Goal: Task Accomplishment & Management: Use online tool/utility

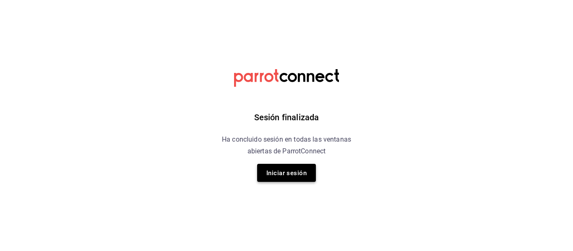
click at [276, 170] on font "Iniciar sesión" at bounding box center [286, 173] width 40 height 8
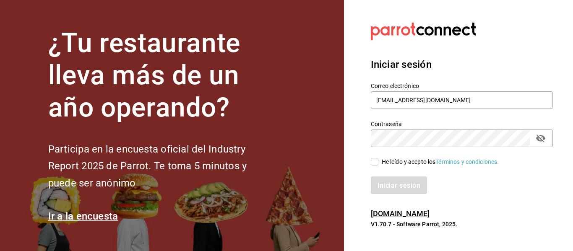
click at [375, 163] on input "He leído y acepto los Términos y condiciones." at bounding box center [375, 162] width 8 height 8
checkbox input "true"
click at [389, 185] on font "Iniciar sesión" at bounding box center [399, 185] width 43 height 8
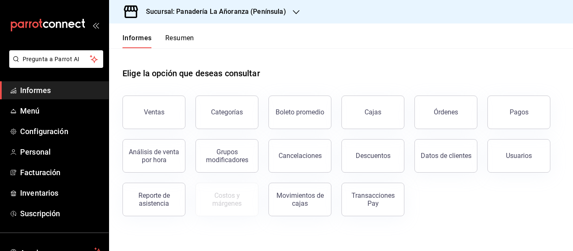
click at [295, 9] on icon "button" at bounding box center [296, 12] width 7 height 7
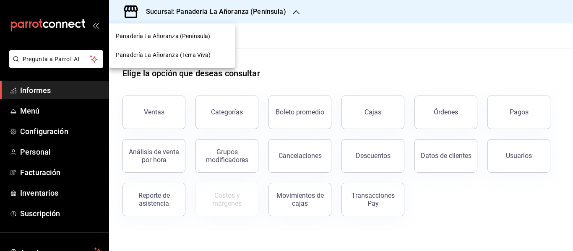
click at [196, 55] on font "Panadería La Añoranza (Terra Viva)" at bounding box center [163, 55] width 95 height 7
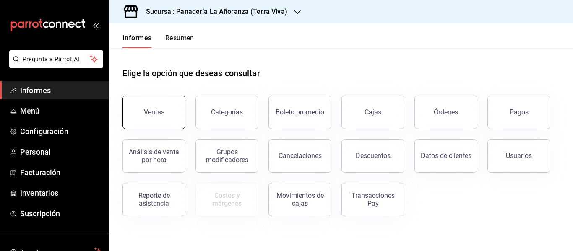
click at [156, 106] on button "Ventas" at bounding box center [153, 113] width 63 height 34
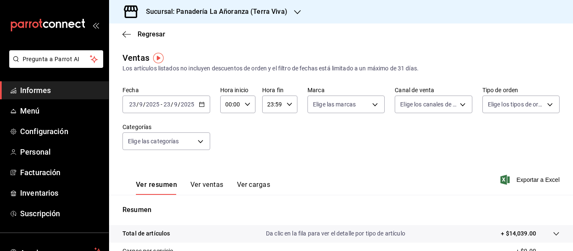
click at [212, 182] on font "Ver ventas" at bounding box center [206, 185] width 33 height 8
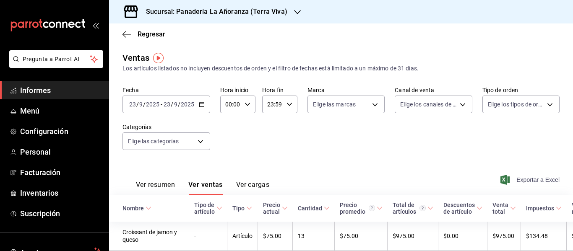
click at [516, 176] on span "Exportar a Excel" at bounding box center [530, 180] width 57 height 10
click at [294, 10] on icon "button" at bounding box center [297, 12] width 7 height 7
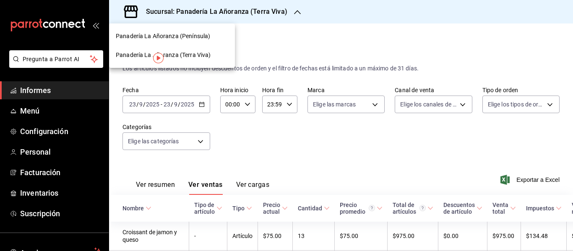
click at [205, 34] on font "Panadería La Añoranza (Península)" at bounding box center [163, 36] width 94 height 7
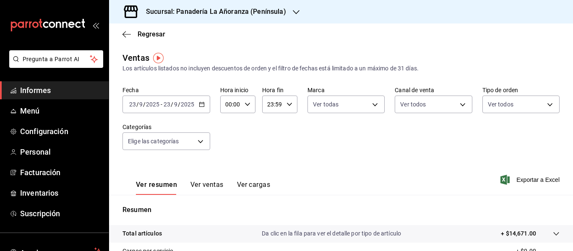
click at [206, 184] on font "Ver ventas" at bounding box center [206, 185] width 33 height 8
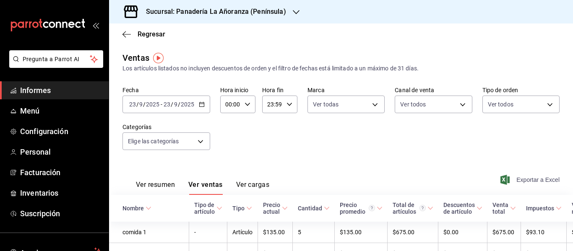
click at [531, 182] on font "Exportar a Excel" at bounding box center [537, 180] width 43 height 7
